Goal: Check status

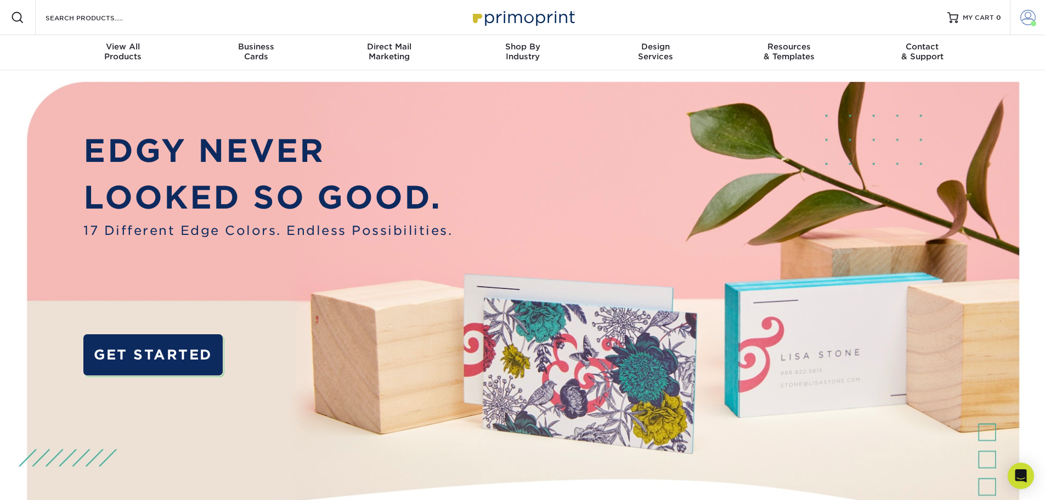
click at [1025, 17] on span at bounding box center [1028, 17] width 15 height 15
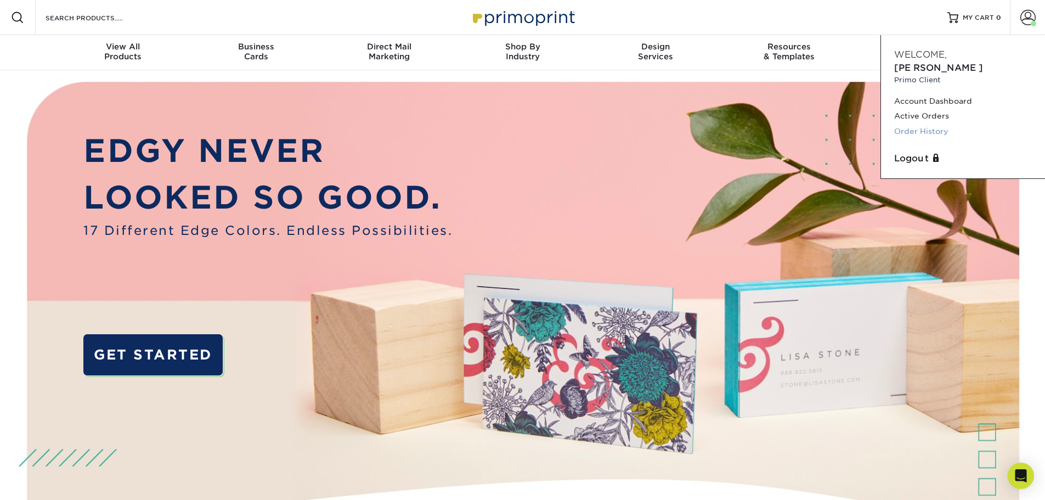
click at [932, 124] on link "Order History" at bounding box center [963, 131] width 138 height 15
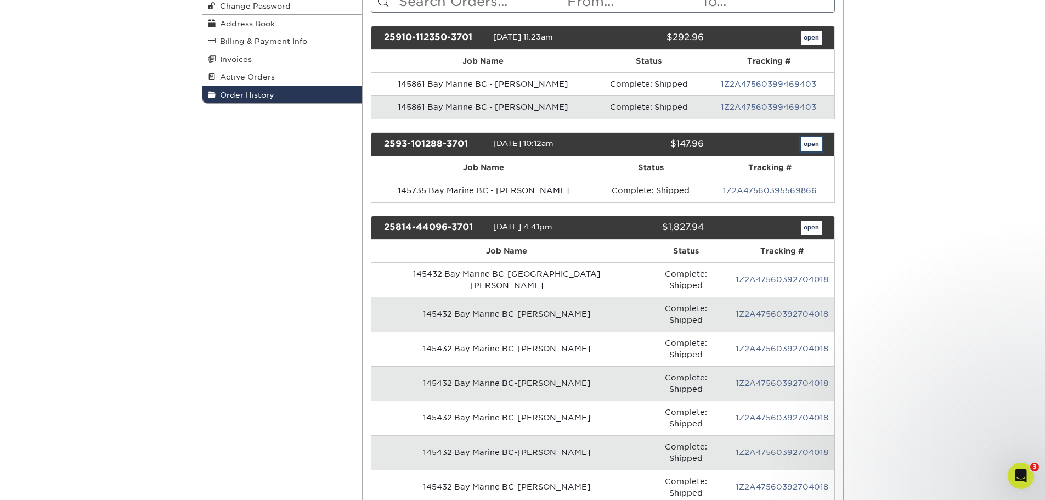
click at [811, 147] on link "open" at bounding box center [811, 144] width 21 height 14
